Goal: Find contact information: Find contact information

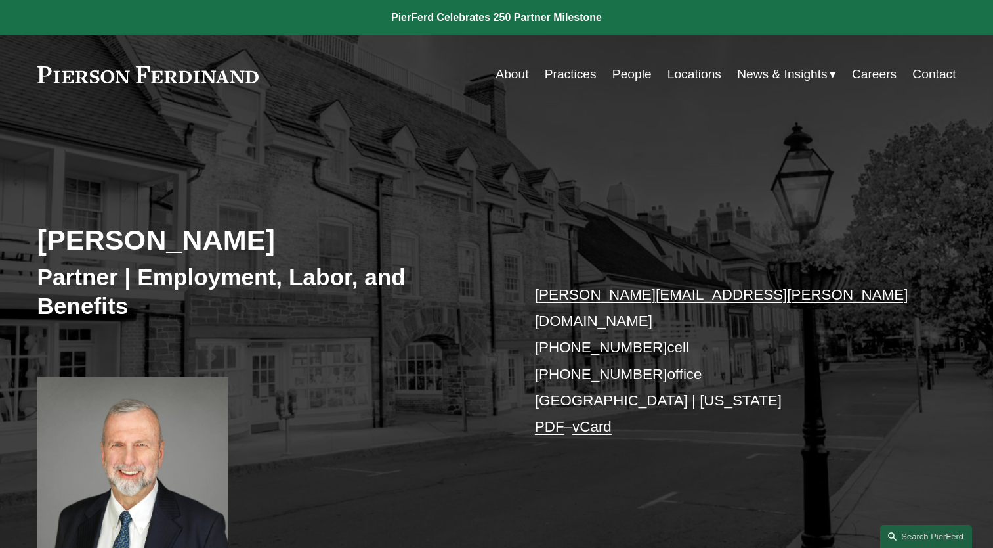
scroll to position [131, 0]
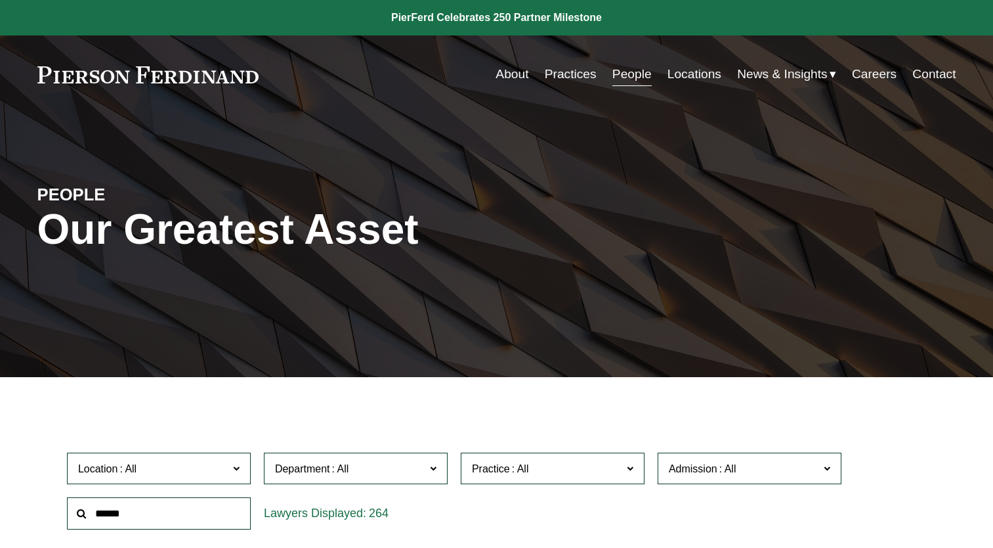
scroll to position [341, 0]
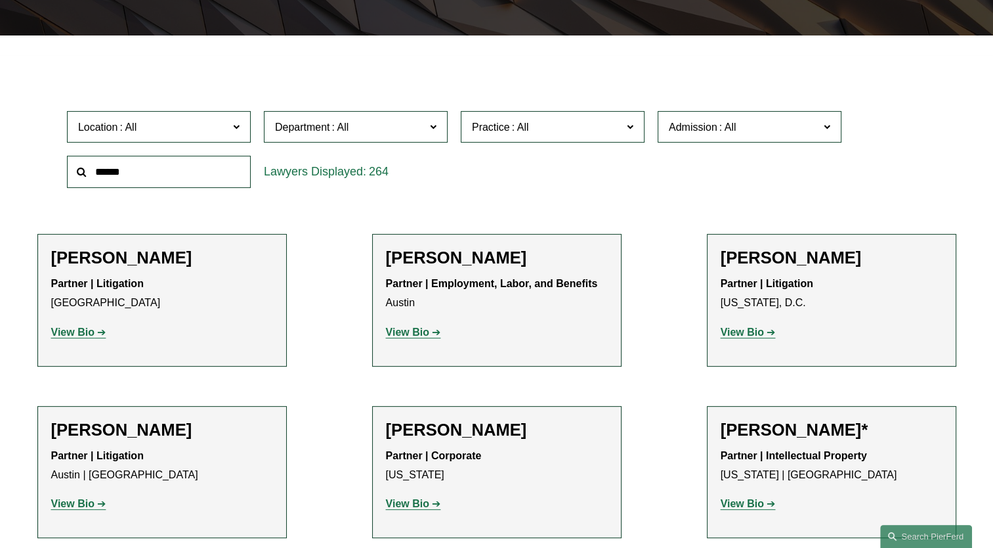
drag, startPoint x: 197, startPoint y: 164, endPoint x: 169, endPoint y: 170, distance: 28.2
click at [169, 170] on input "text" at bounding box center [159, 172] width 184 height 32
type input "*******"
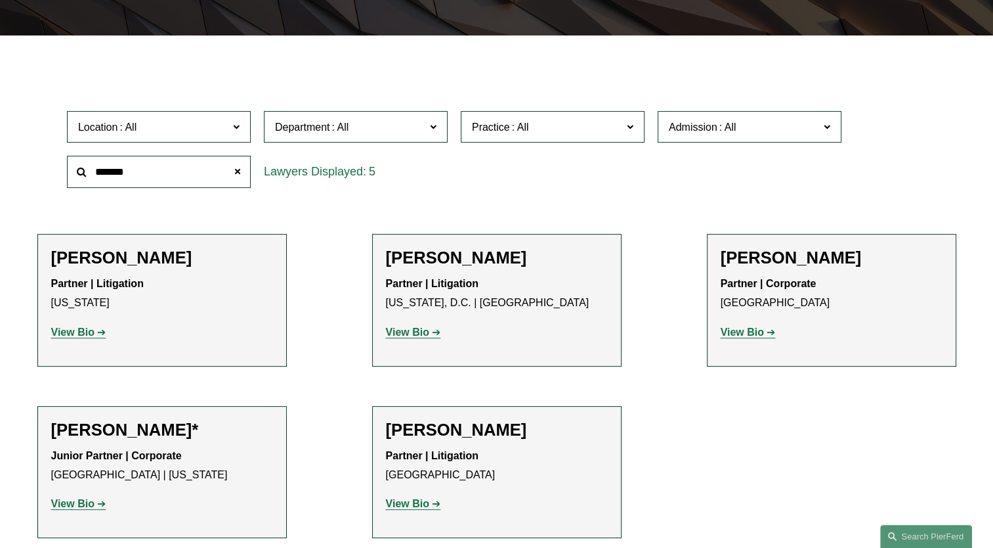
click at [479, 537] on li "[PERSON_NAME] Partner | Litigation [GEOGRAPHIC_DATA] View Bio Location: [GEOGRA…" at bounding box center [496, 472] width 249 height 133
click at [422, 505] on strong "View Bio" at bounding box center [407, 503] width 43 height 11
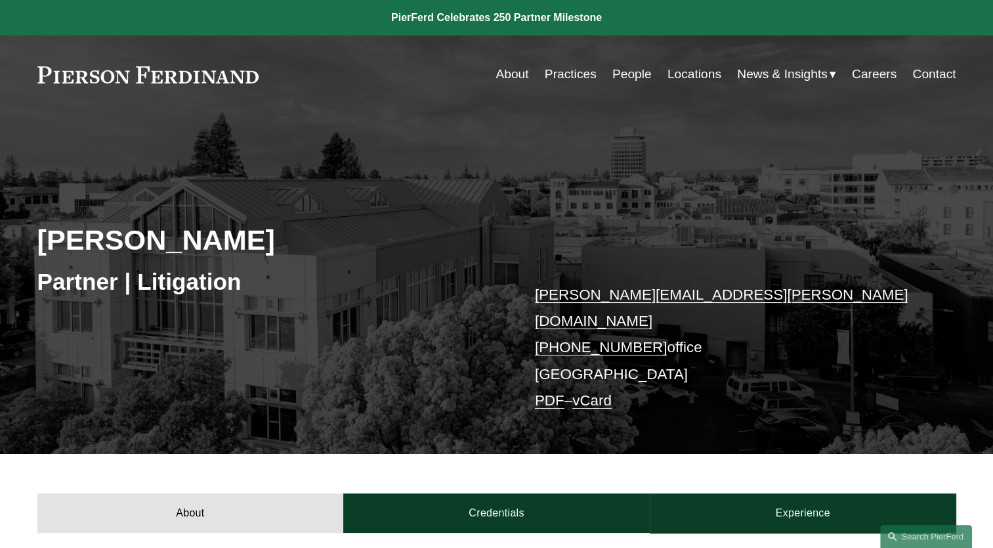
drag, startPoint x: 646, startPoint y: 323, endPoint x: 544, endPoint y: 324, distance: 101.8
click at [544, 324] on p "[PERSON_NAME][EMAIL_ADDRESS][PERSON_NAME][DOMAIN_NAME] [PHONE_NUMBER] office [G…" at bounding box center [726, 348] width 383 height 133
copy link "[PHONE_NUMBER]"
